Goal: Browse casually

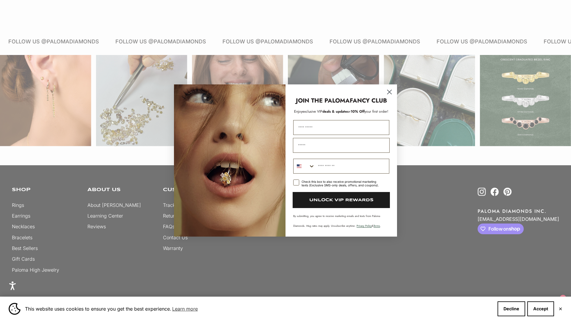
scroll to position [1032, 0]
